Goal: Transaction & Acquisition: Purchase product/service

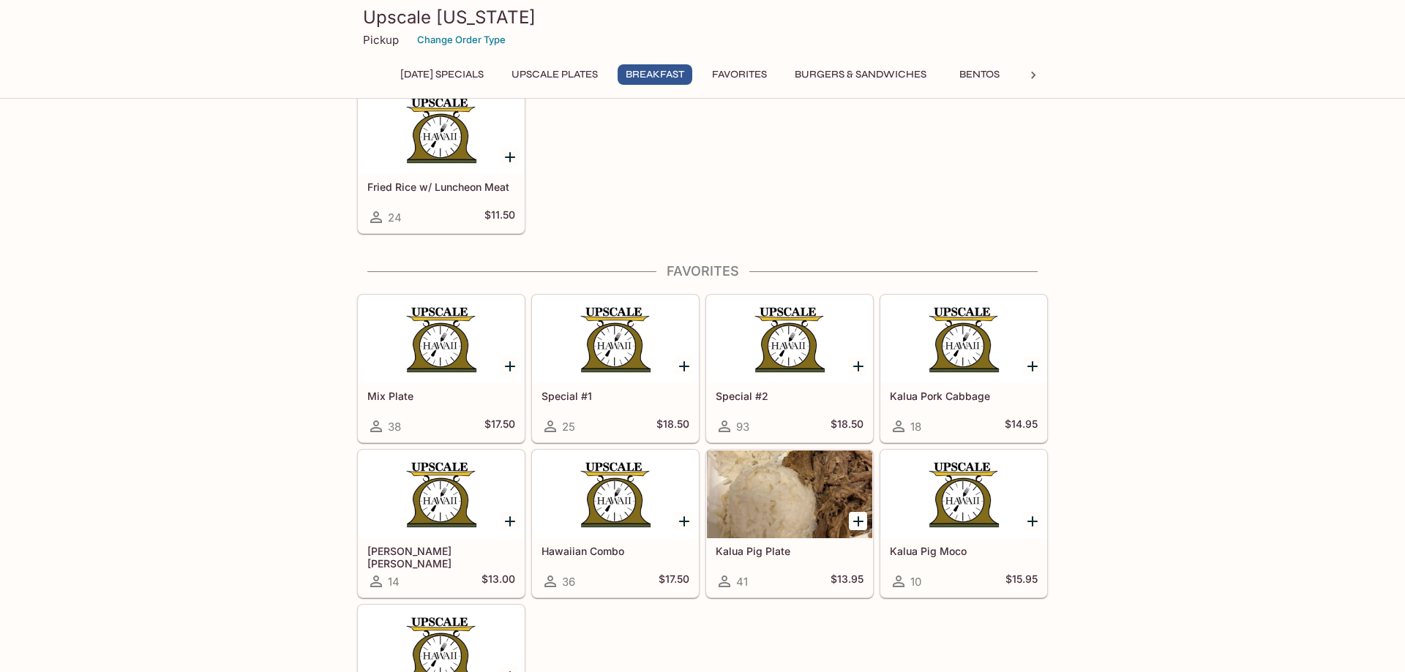
scroll to position [1940, 0]
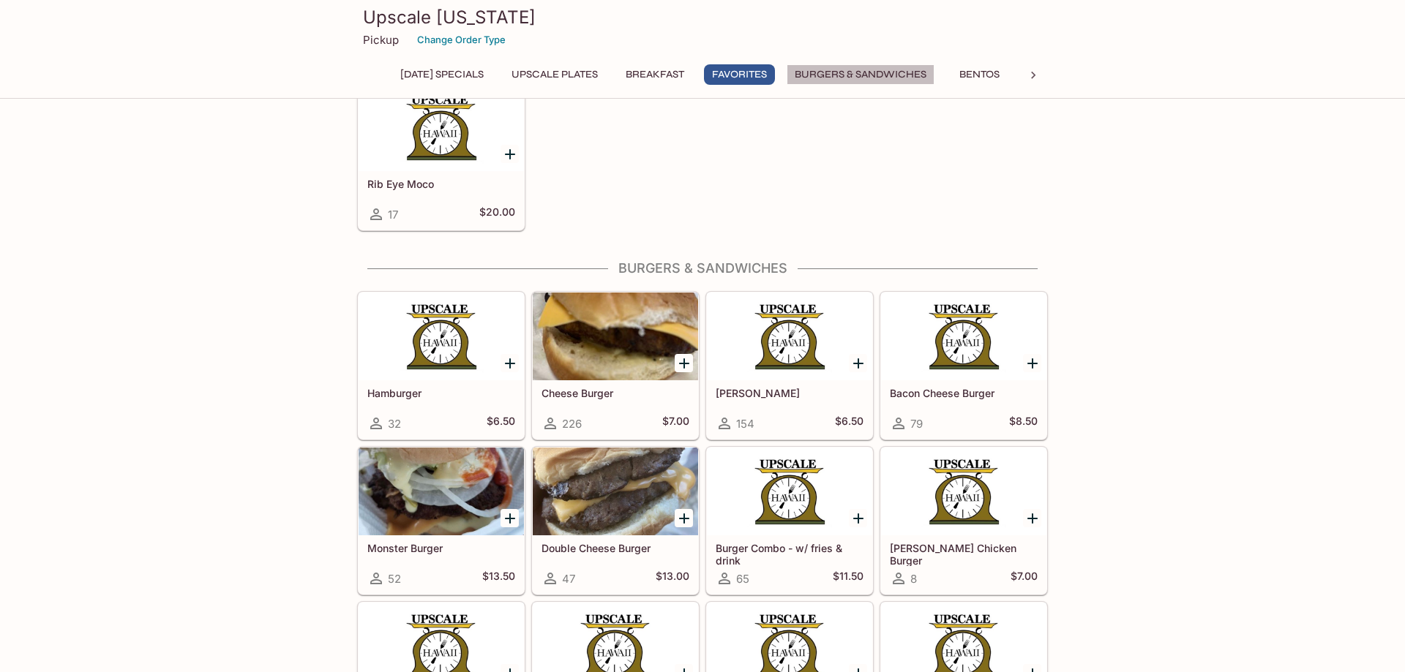
click at [888, 71] on button "Burgers & Sandwiches" at bounding box center [861, 74] width 148 height 20
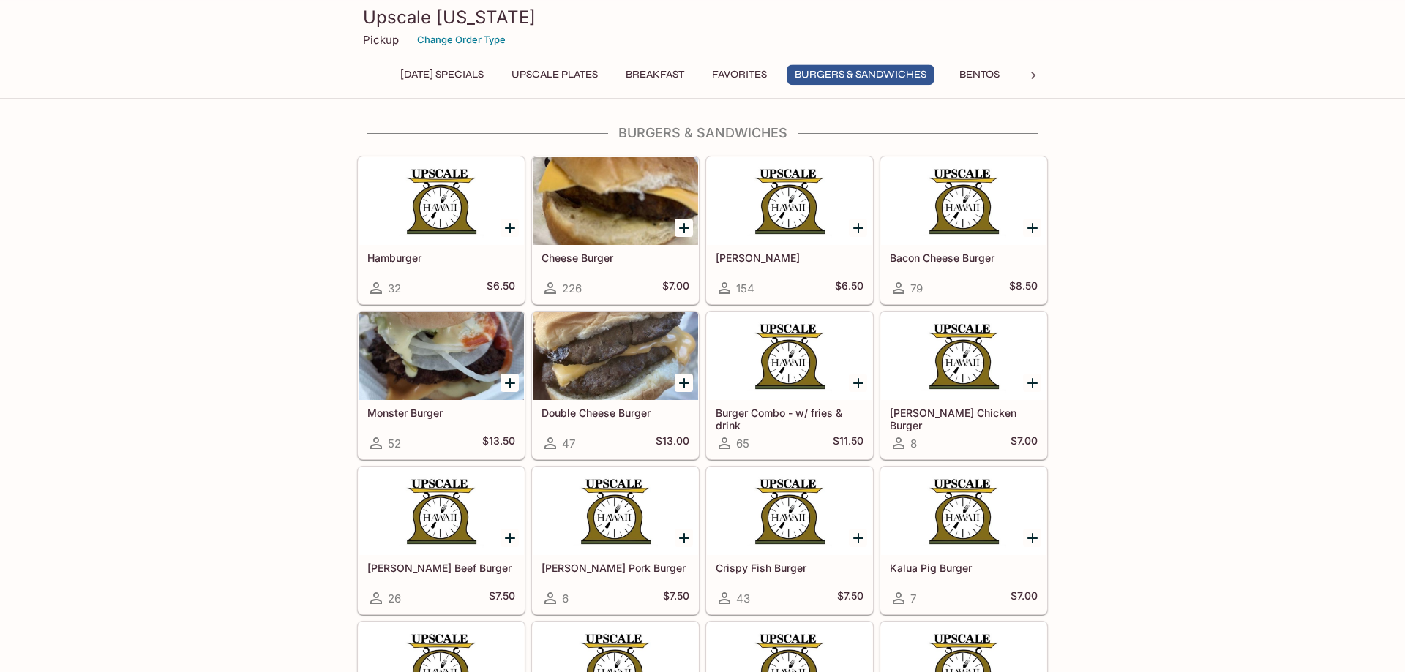
scroll to position [2077, 0]
click at [1032, 227] on icon "Add Bacon Cheese Burger" at bounding box center [1032, 227] width 10 height 10
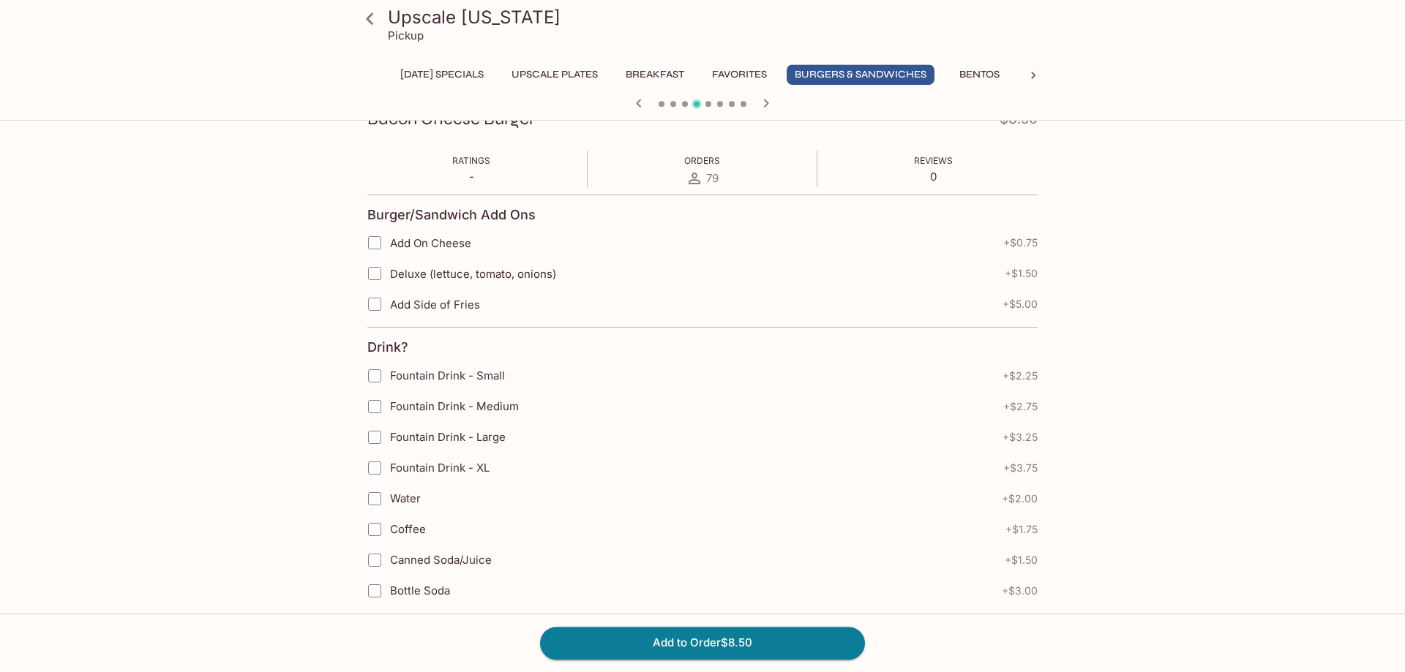
scroll to position [224, 0]
click at [686, 642] on button "Add to Order $8.50" at bounding box center [702, 643] width 325 height 32
